Goal: Navigation & Orientation: Find specific page/section

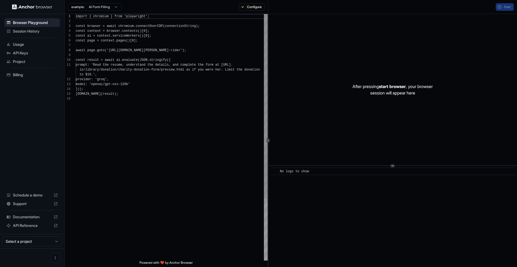
scroll to position [48, 0]
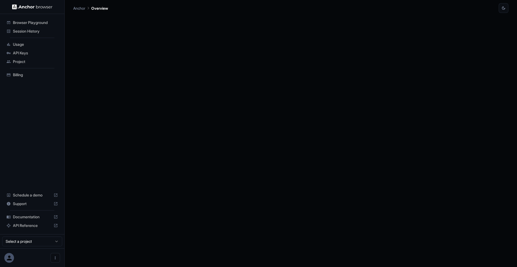
click at [31, 221] on div "API Reference" at bounding box center [32, 225] width 56 height 9
